Goal: Transaction & Acquisition: Purchase product/service

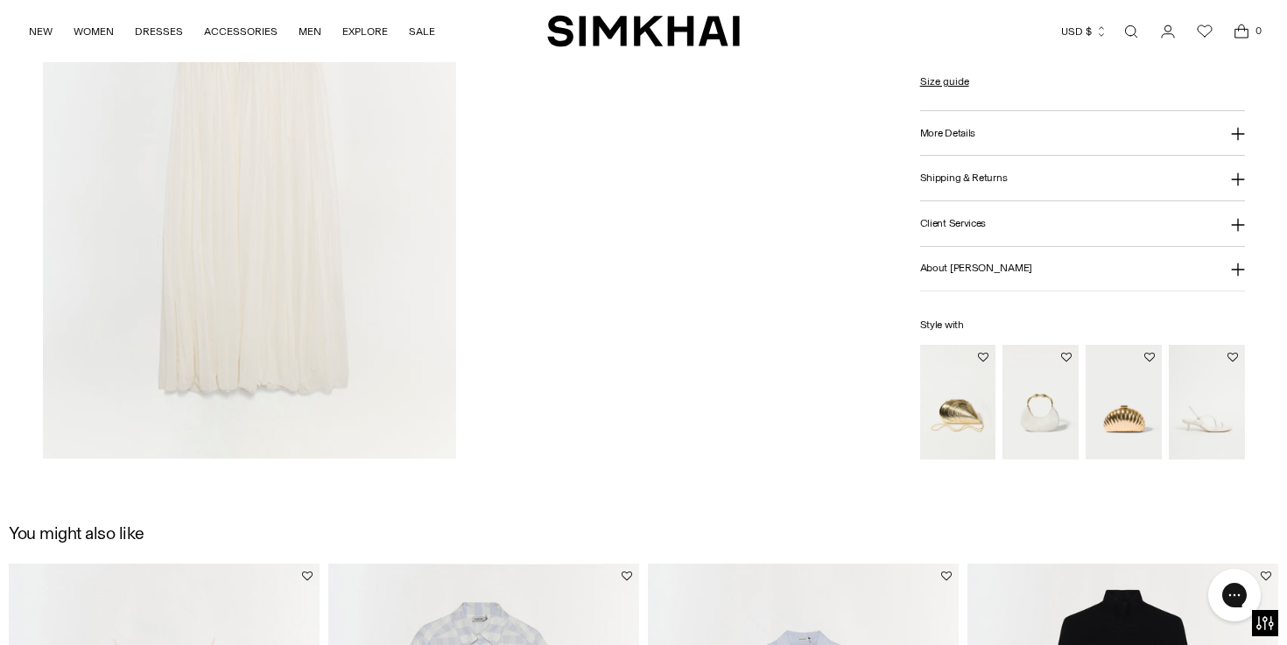
scroll to position [1789, 0]
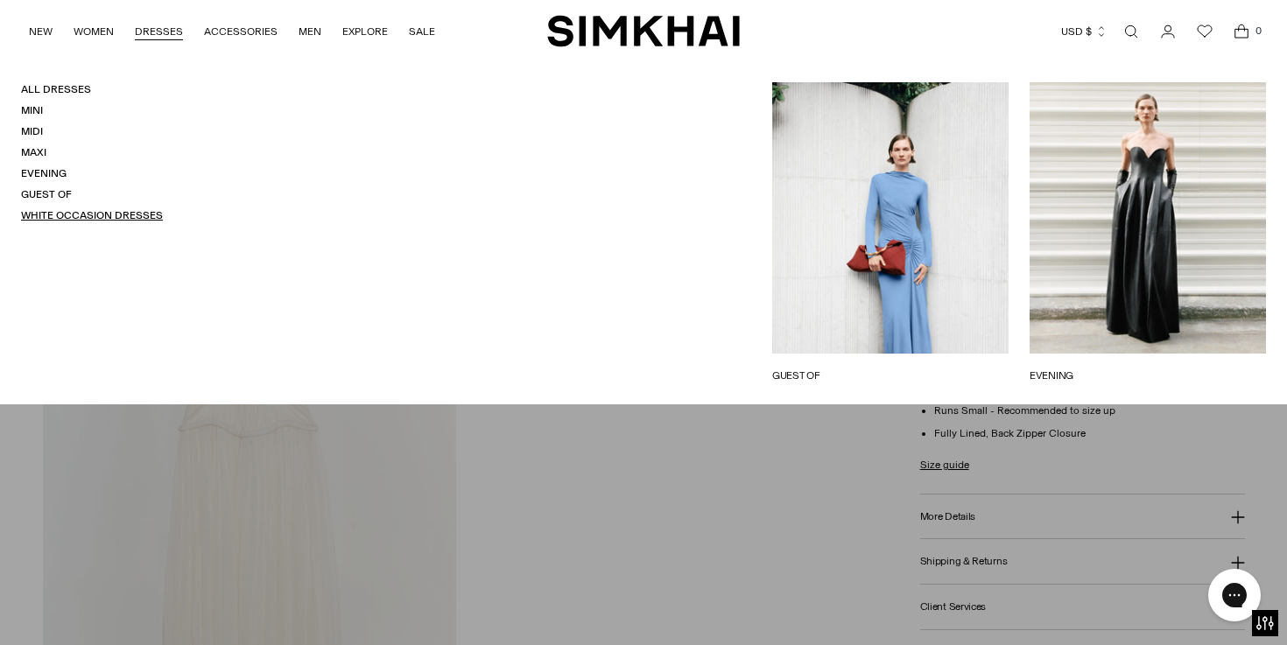
click at [68, 211] on link "White Occasion Dresses" at bounding box center [92, 215] width 142 height 12
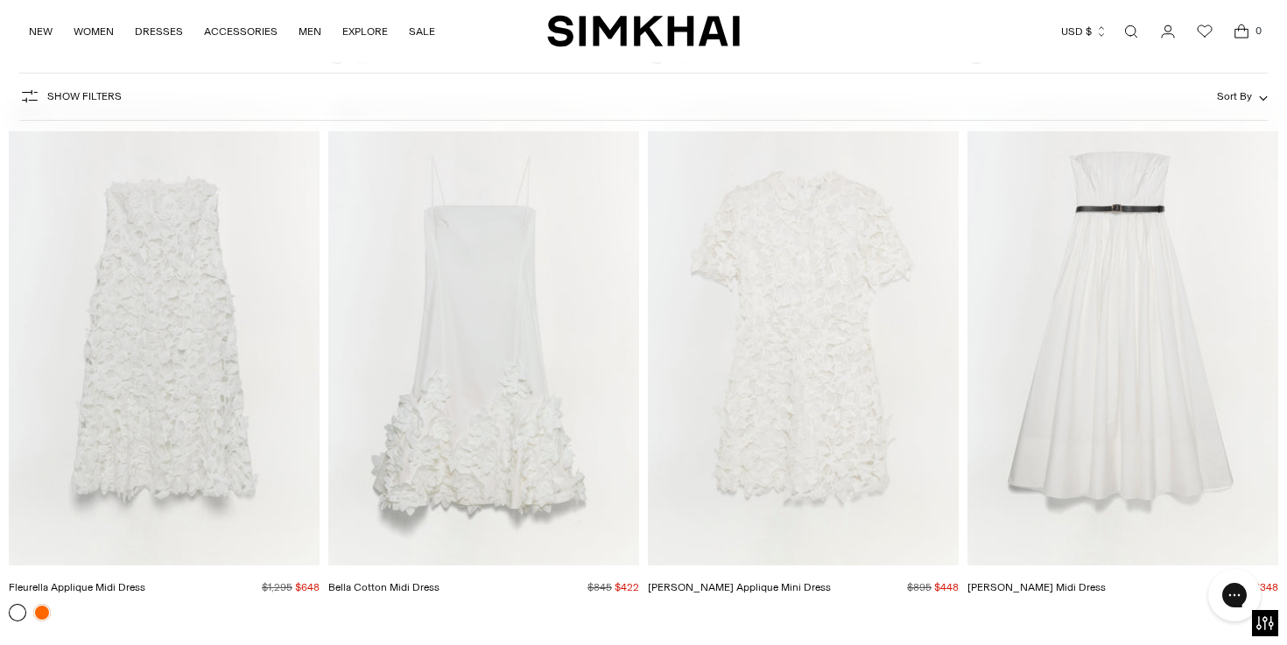
scroll to position [8810, 0]
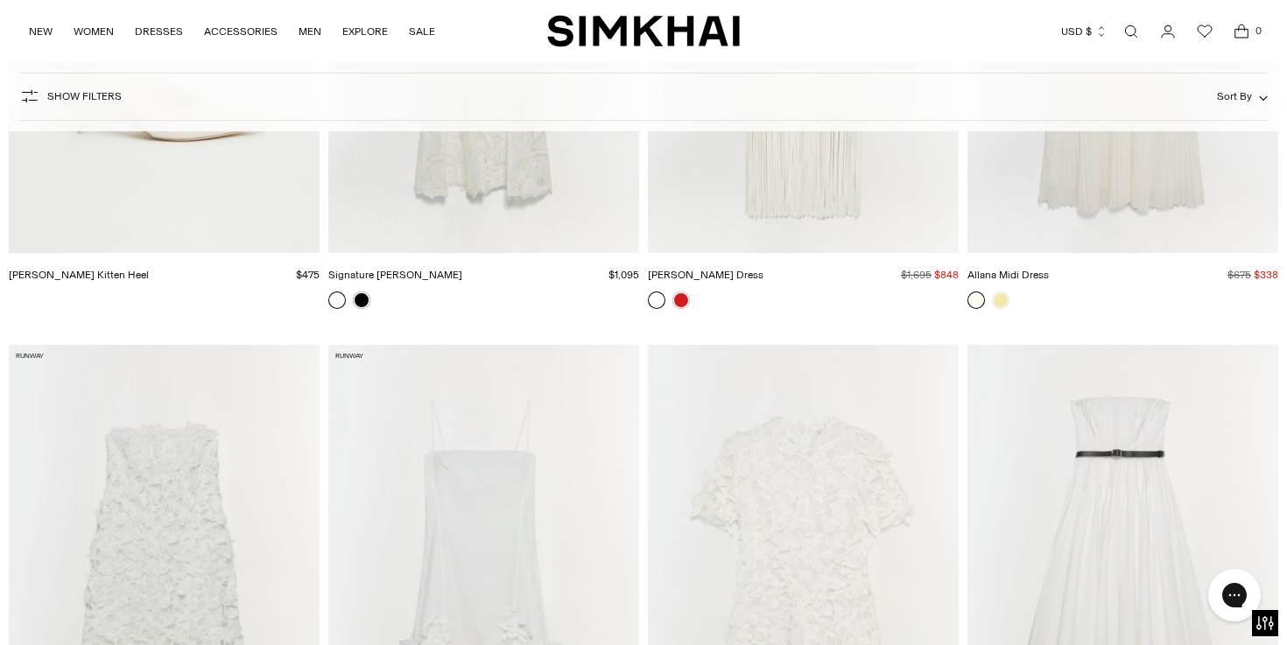
click at [1170, 125] on form "Show Filters Show Filters Sort By Recommended Most Popular Newest" at bounding box center [643, 96] width 1287 height 69
click at [0, 0] on img "Allana Midi Dress" at bounding box center [0, 0] width 0 height 0
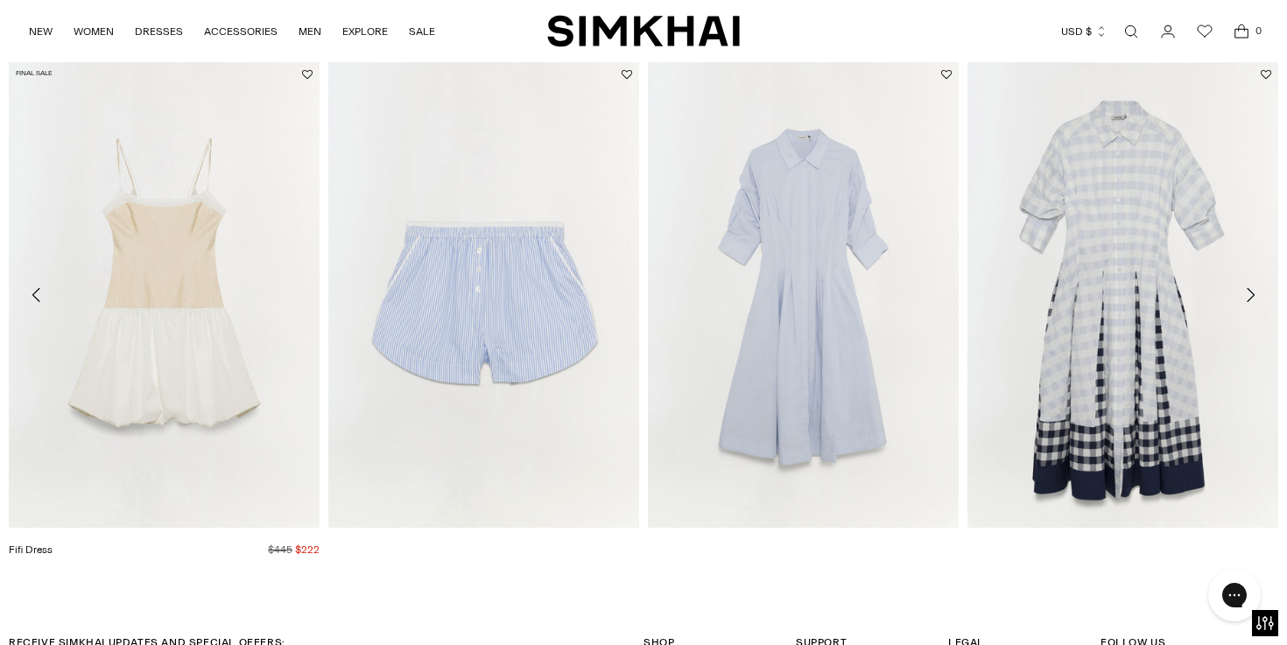
scroll to position [2632, 0]
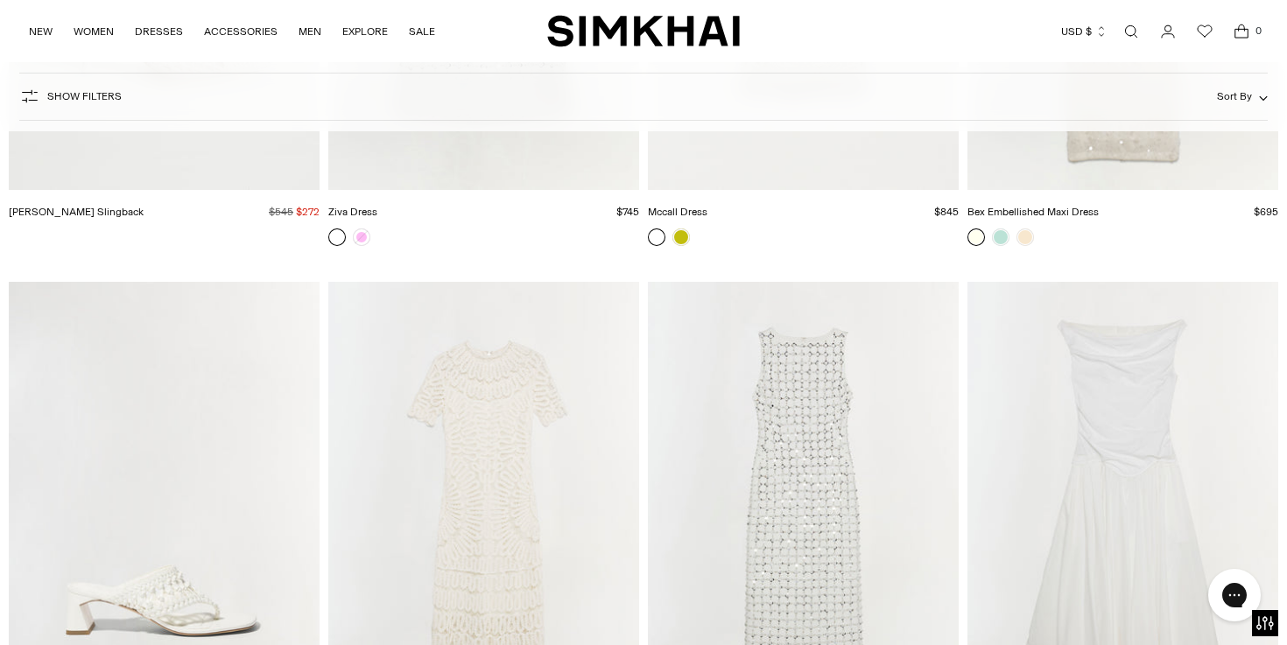
click at [1127, 32] on link "Open search modal" at bounding box center [1130, 31] width 35 height 35
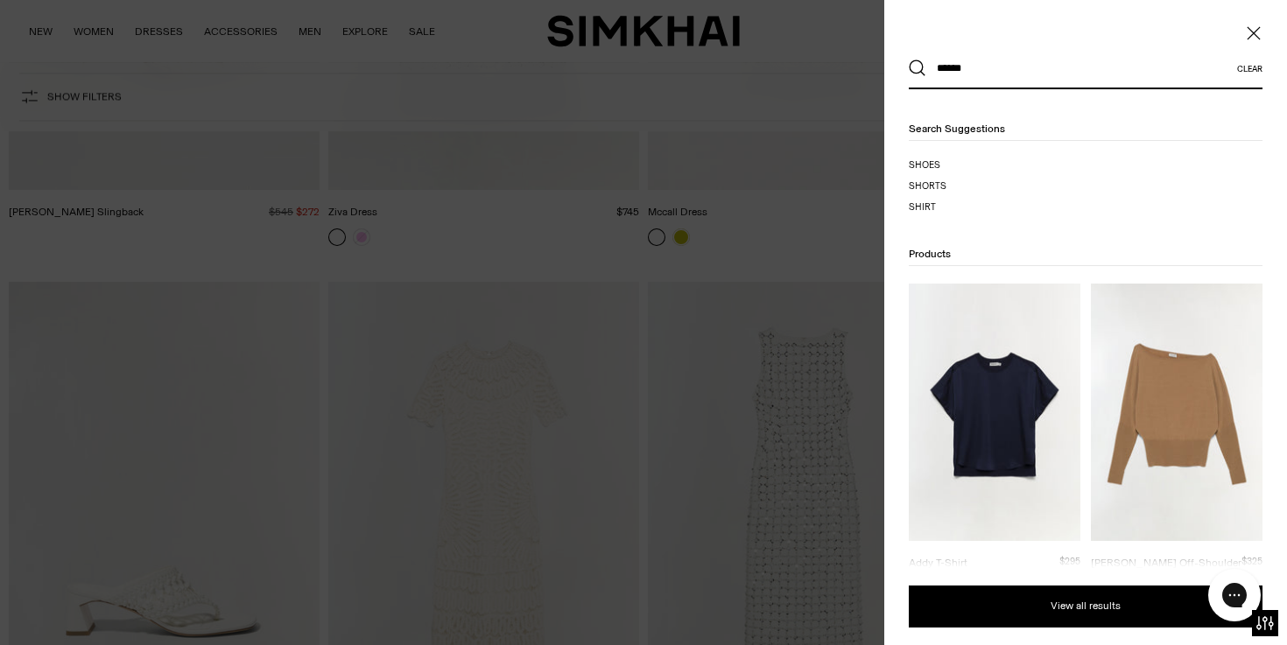
type input "******"
click at [909, 60] on button "Search" at bounding box center [918, 69] width 18 height 18
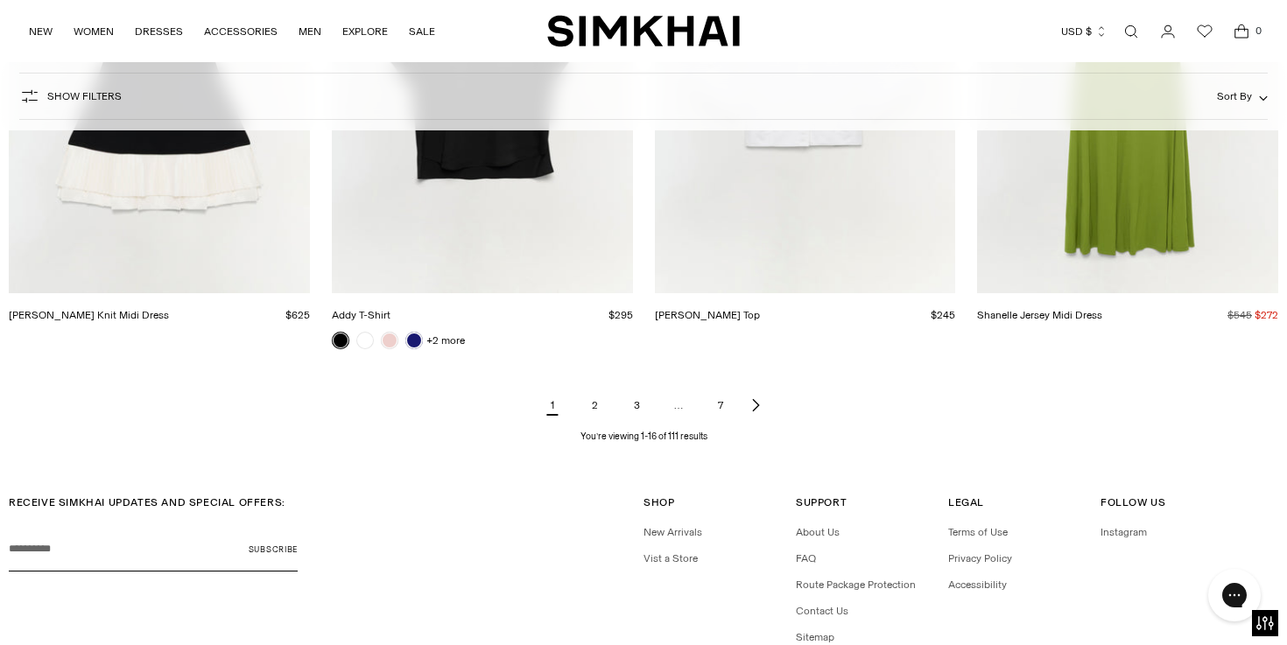
scroll to position [2099, 0]
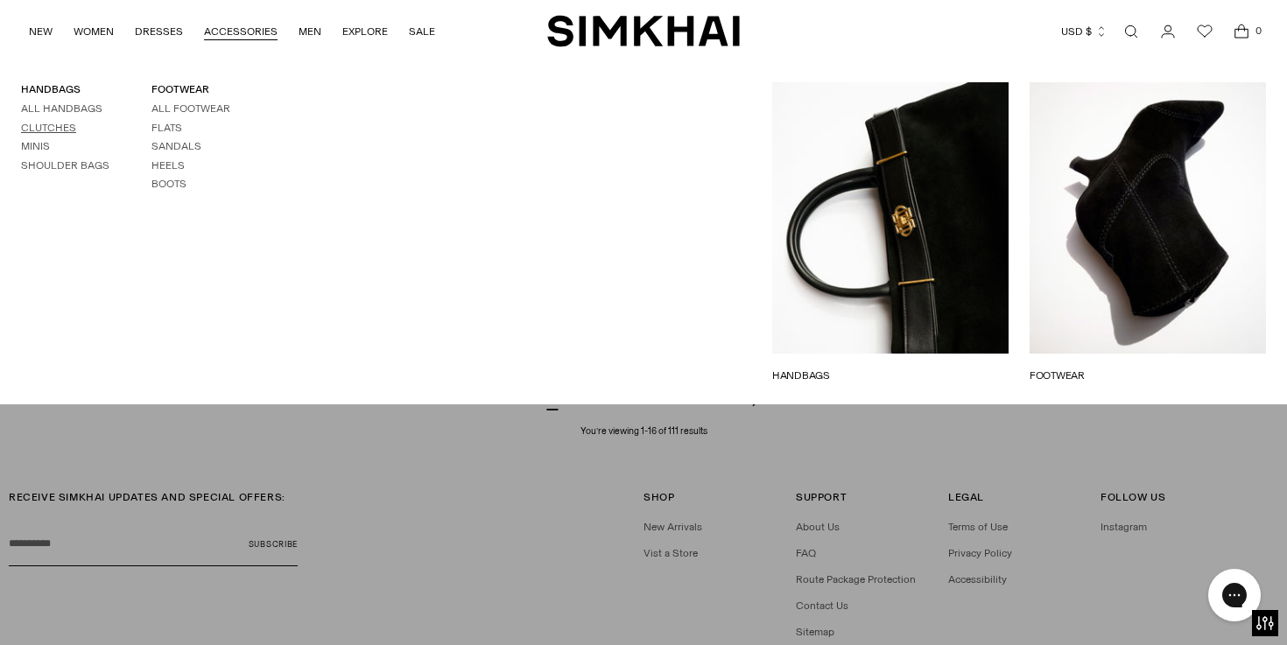
click at [71, 130] on link "Clutches" at bounding box center [48, 128] width 55 height 12
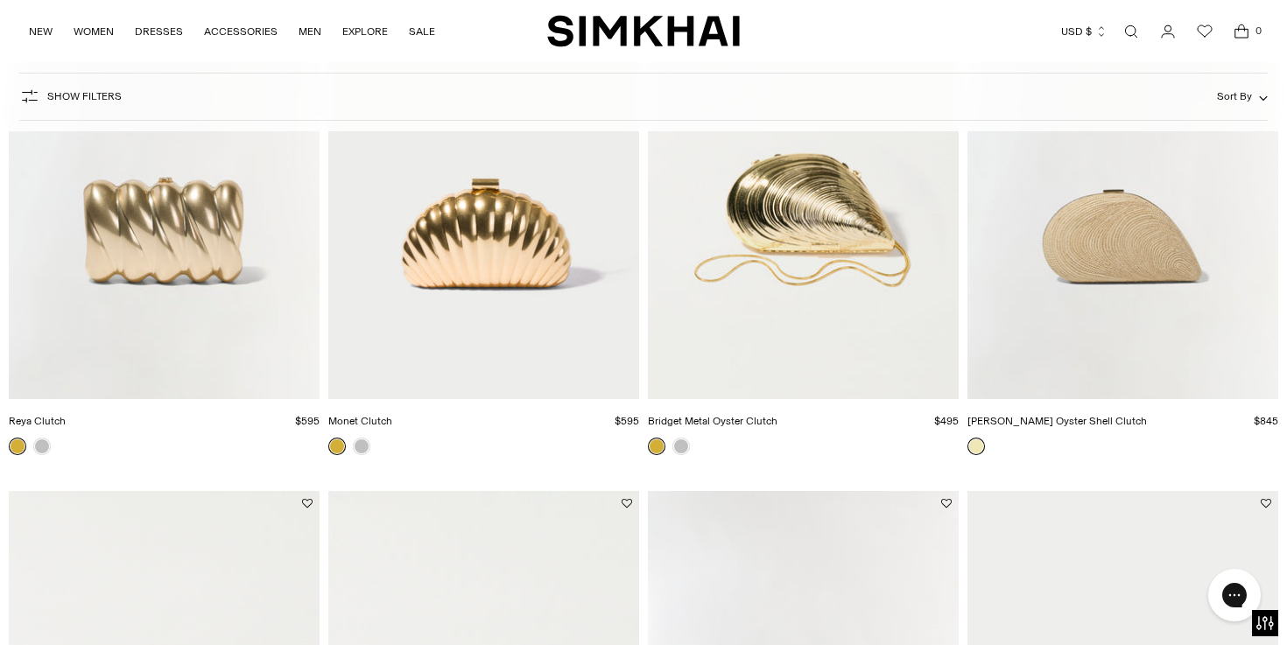
scroll to position [871, 0]
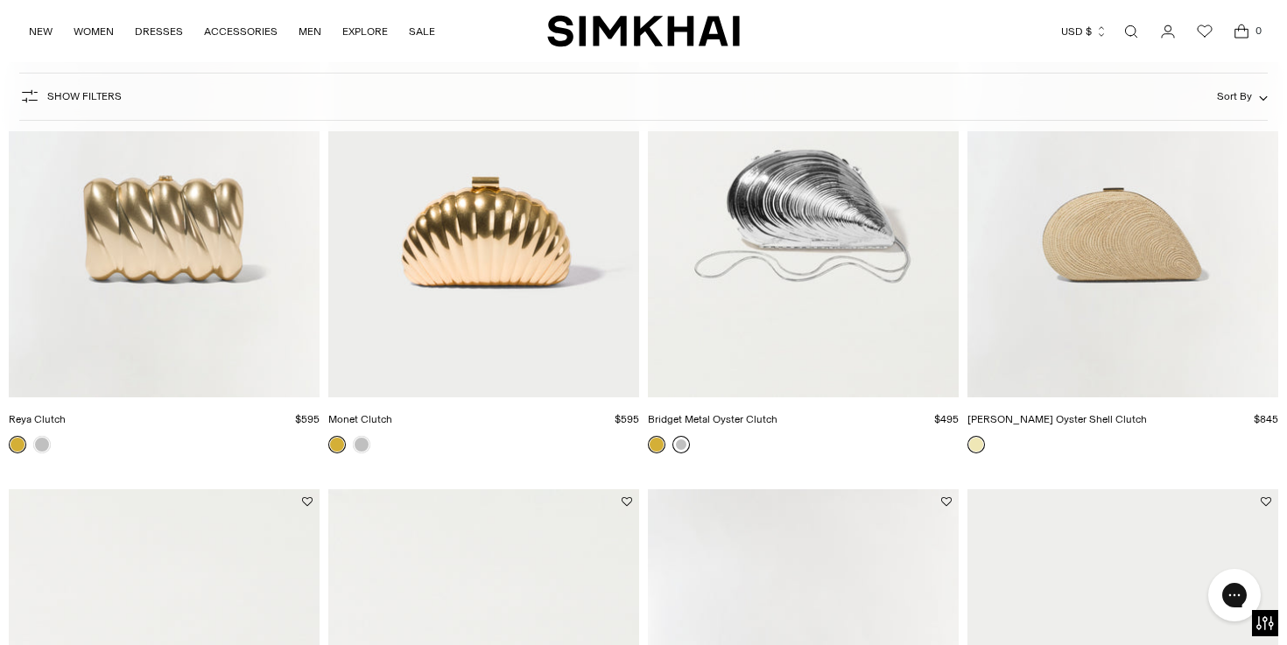
click at [678, 444] on link at bounding box center [681, 445] width 18 height 18
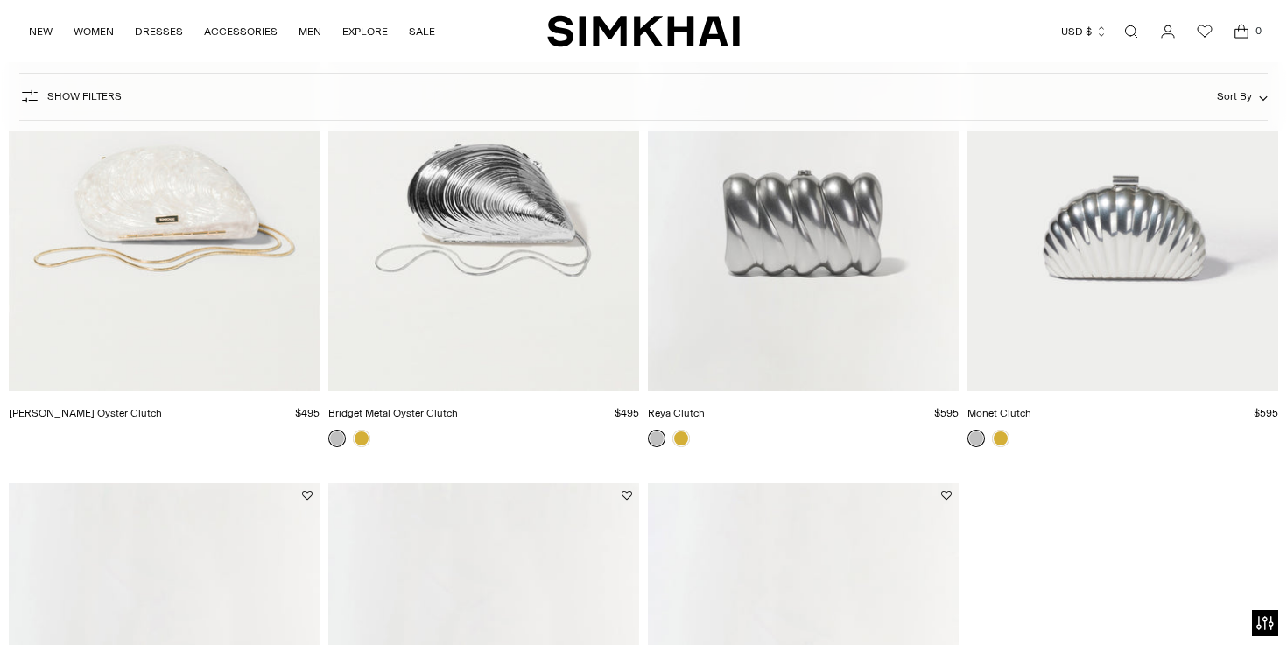
scroll to position [1432, 0]
